Goal: Download file/media

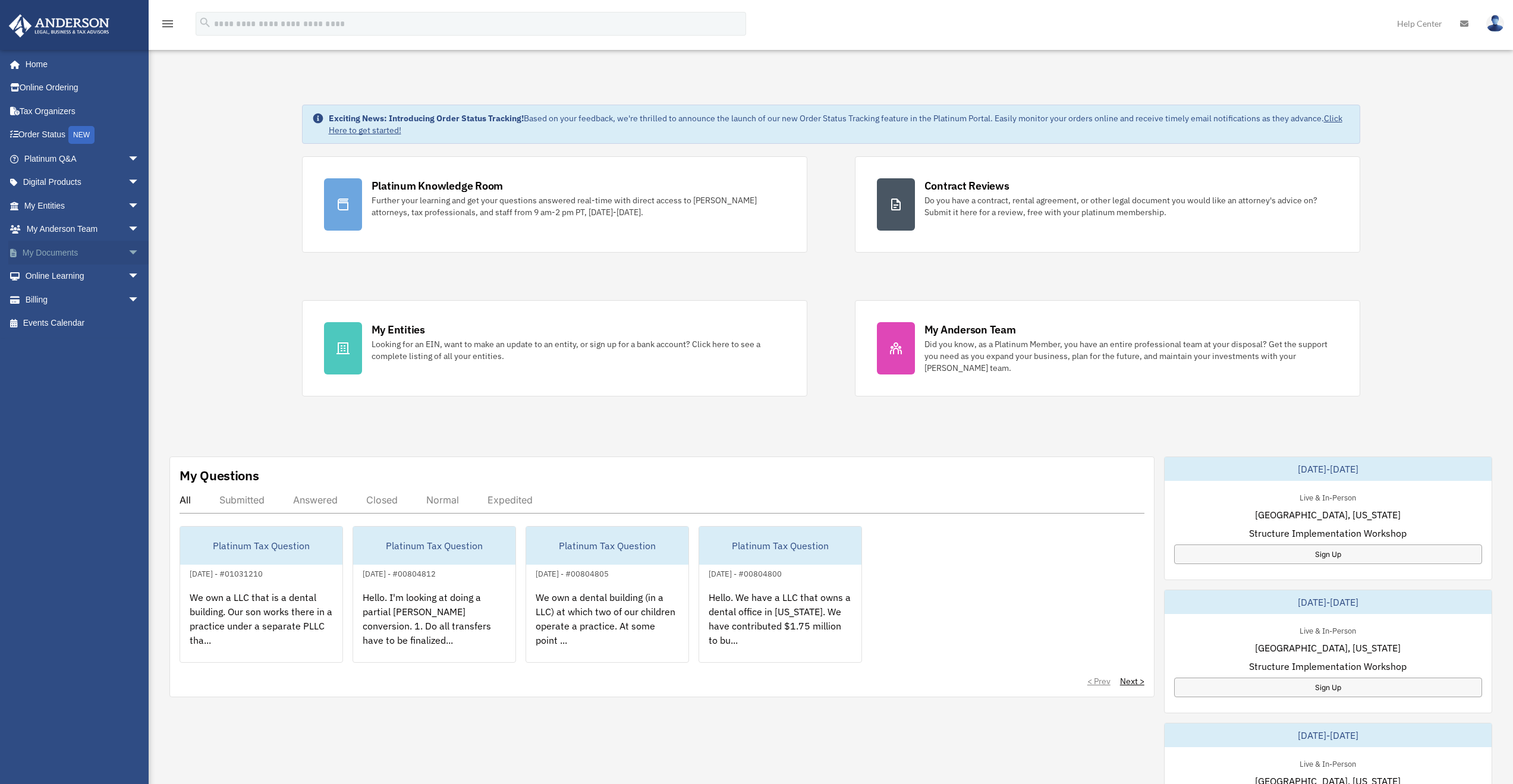
click at [128, 255] on span "arrow_drop_down" at bounding box center [140, 253] width 24 height 25
click at [64, 269] on link "Box" at bounding box center [87, 277] width 141 height 24
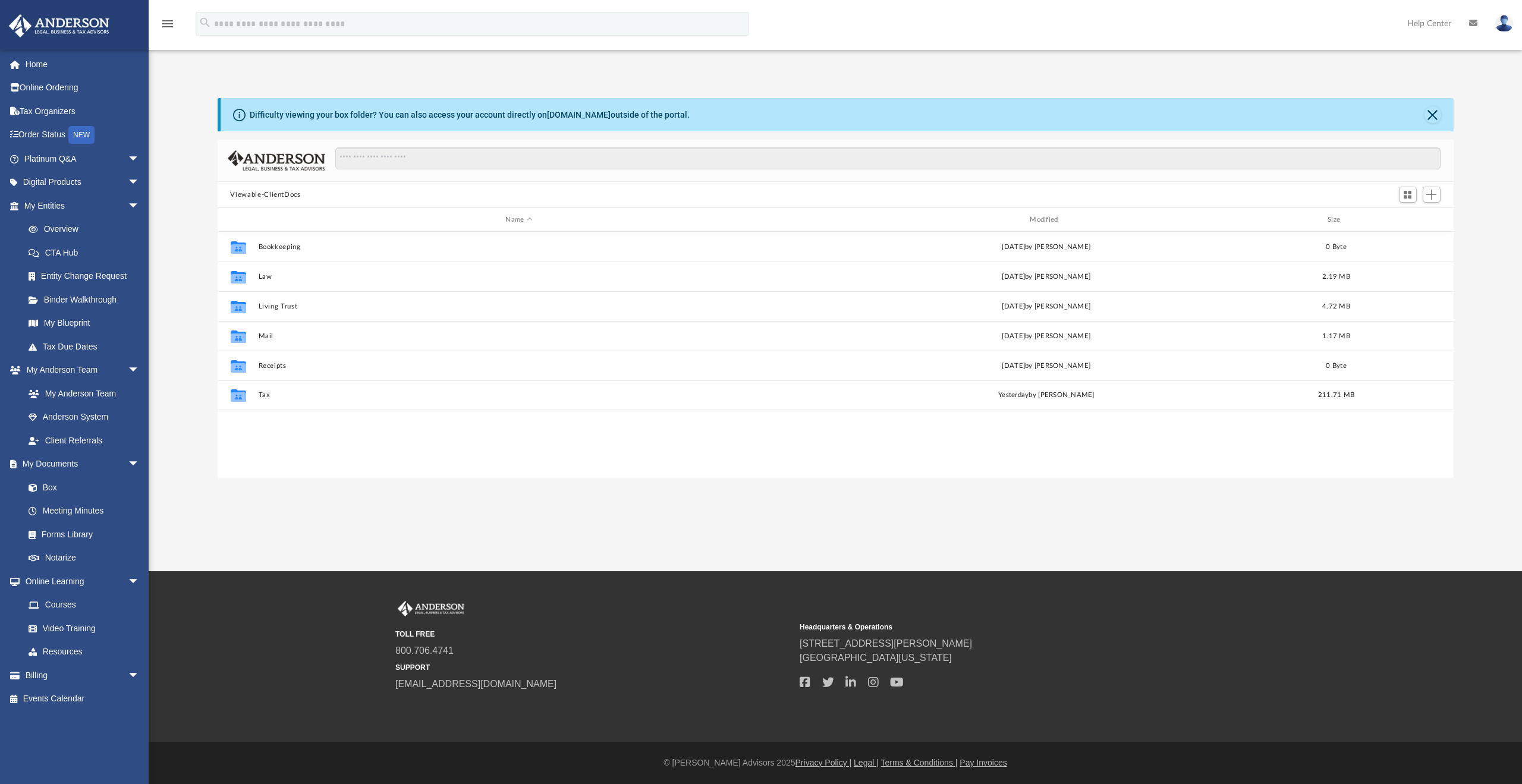
scroll to position [262, 1227]
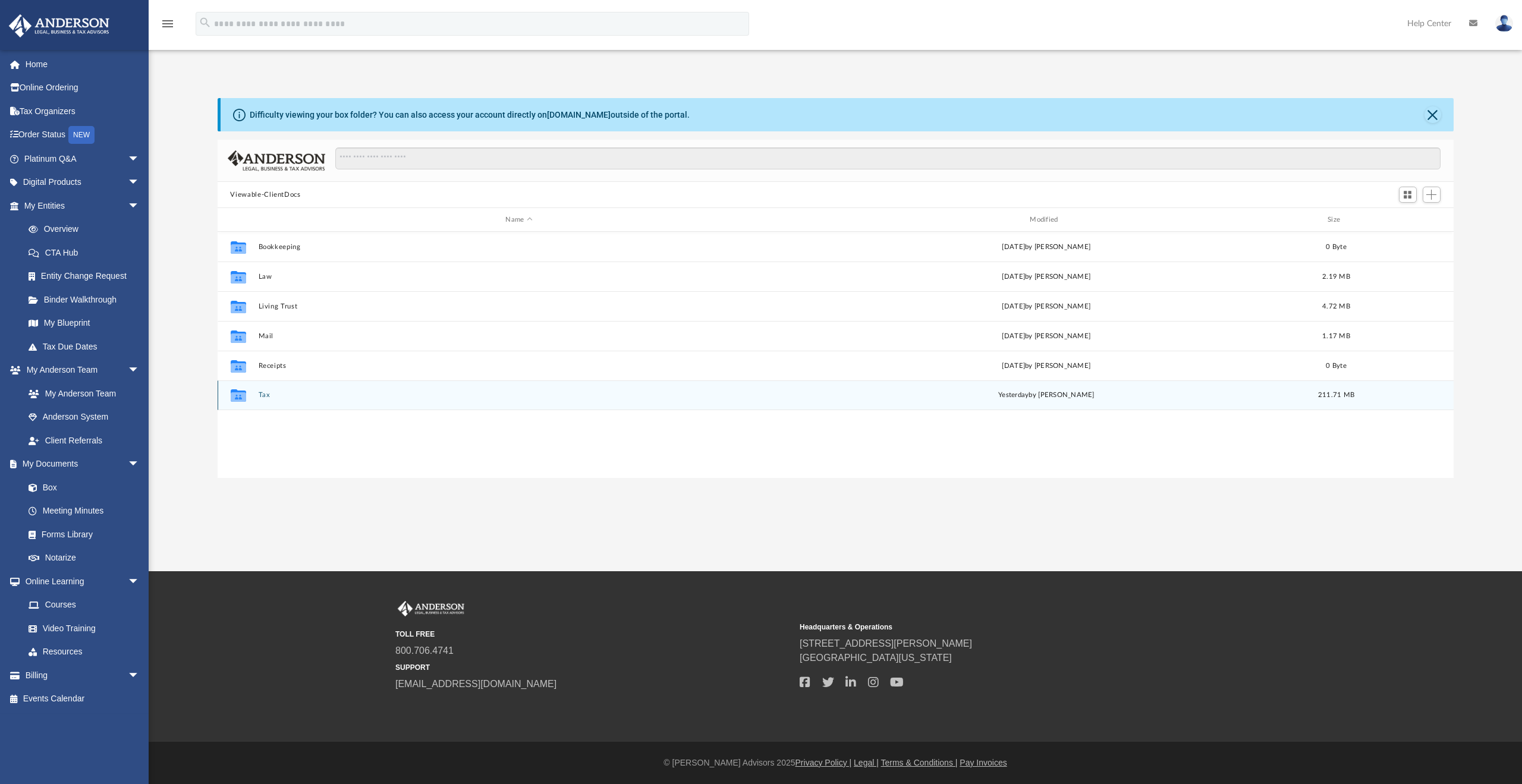
click at [267, 395] on button "Tax" at bounding box center [519, 395] width 522 height 8
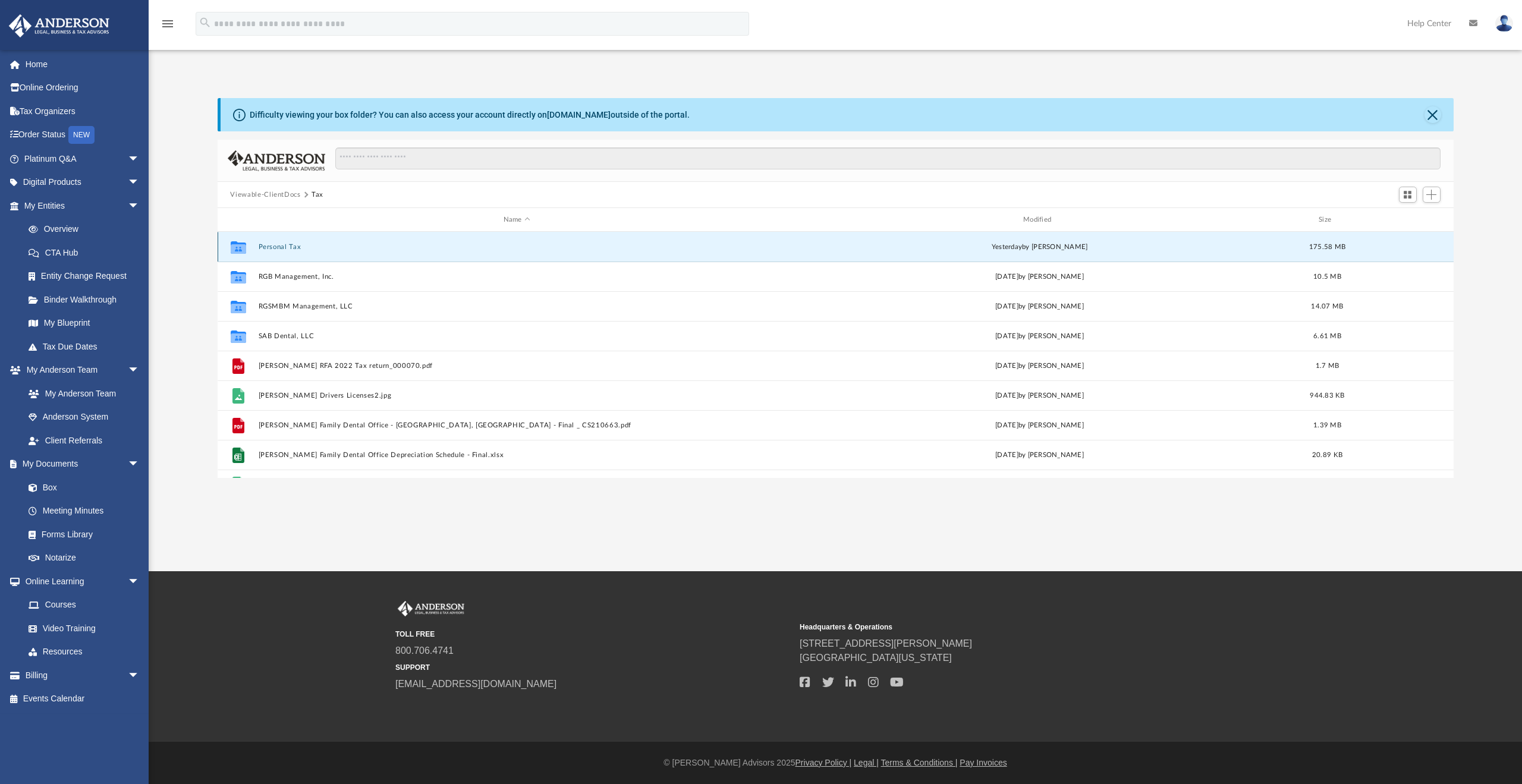
click at [292, 247] on button "Personal Tax" at bounding box center [516, 247] width 517 height 8
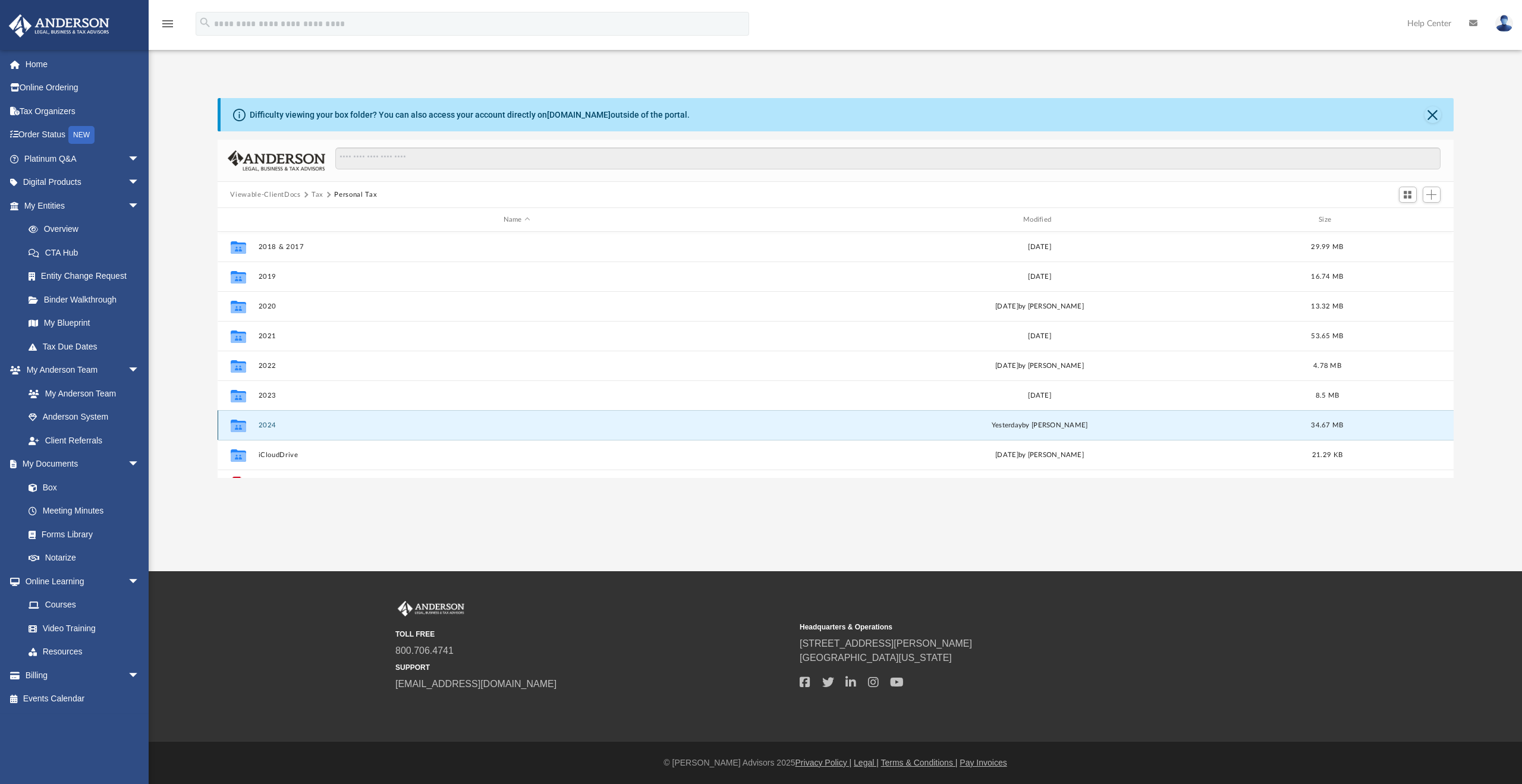
click at [274, 424] on button "2024" at bounding box center [516, 425] width 517 height 8
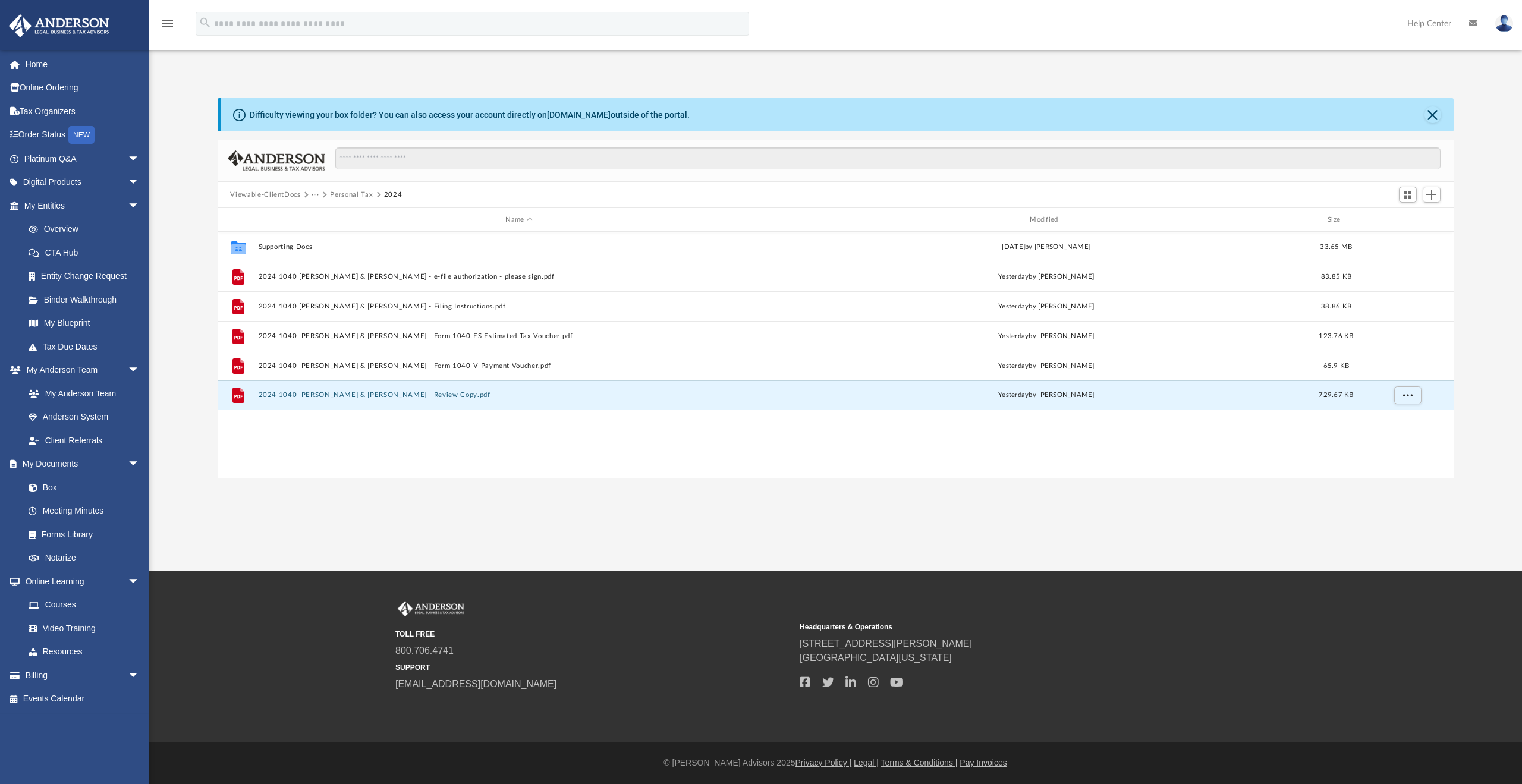
click at [352, 398] on button "2024 1040 [PERSON_NAME] & [PERSON_NAME] - Review Copy.pdf" at bounding box center [519, 395] width 522 height 8
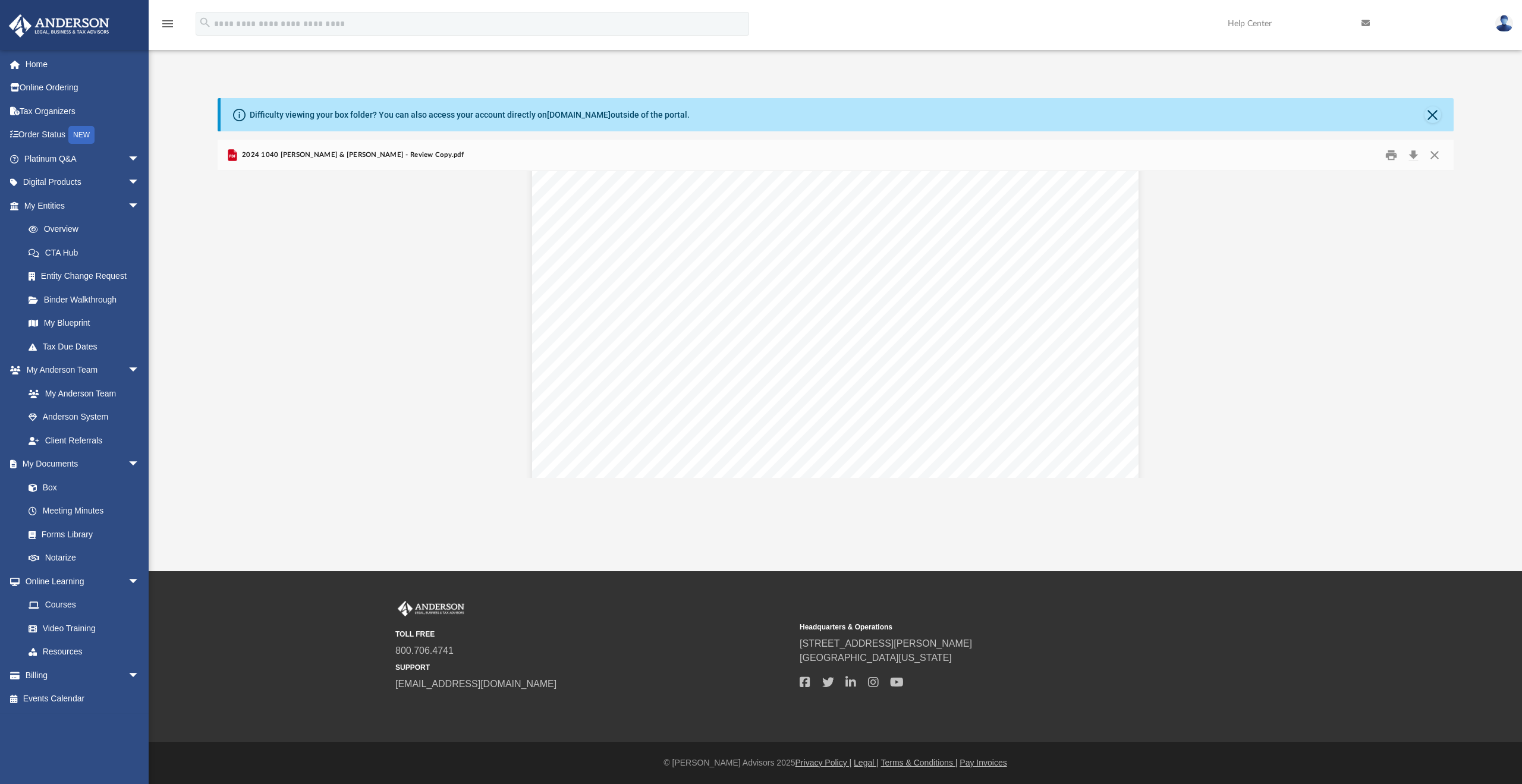
scroll to position [6974, 0]
